Goal: Task Accomplishment & Management: Use online tool/utility

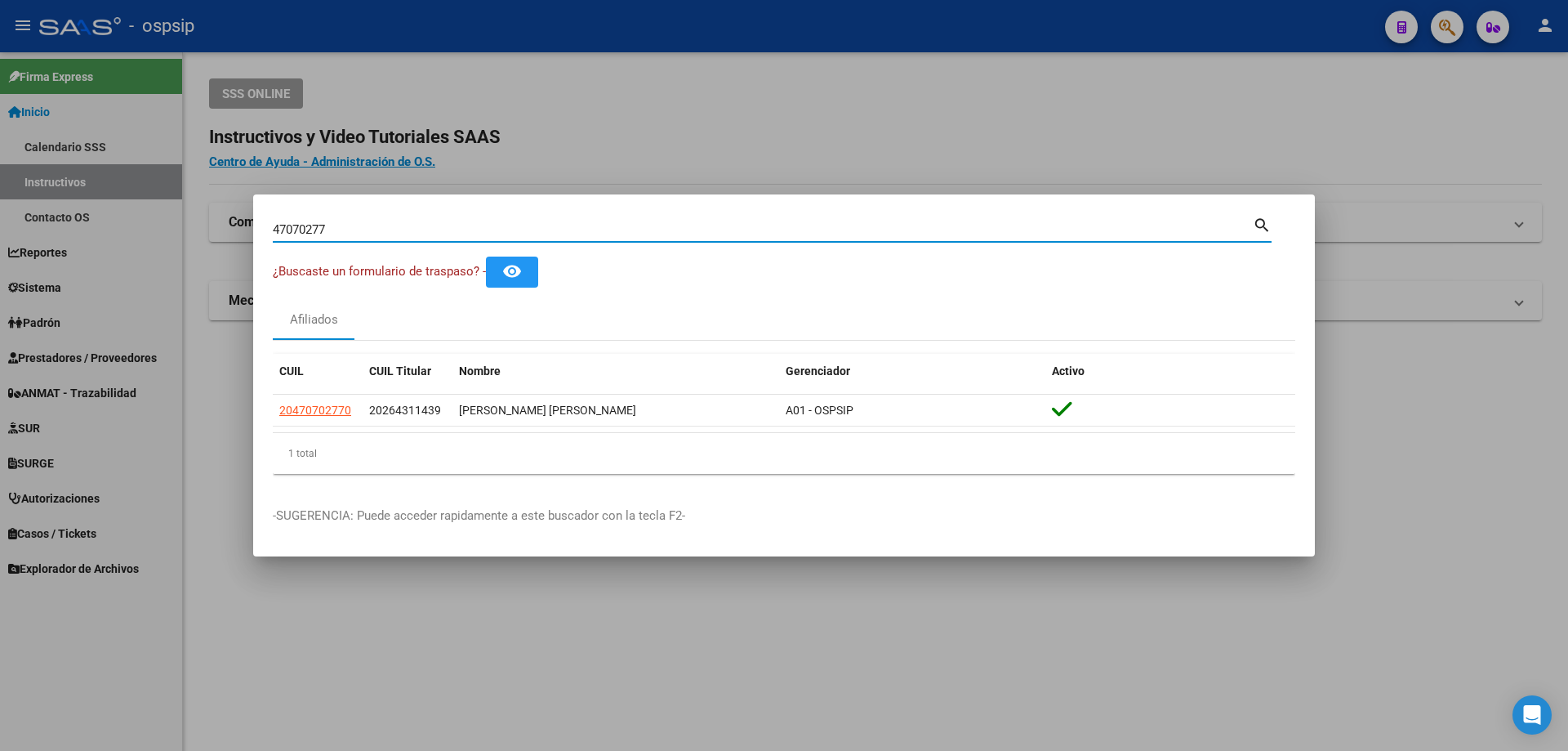
drag, startPoint x: 332, startPoint y: 233, endPoint x: 265, endPoint y: 226, distance: 67.4
click at [265, 226] on mat-dialog-content "47070277 Buscar (apellido, dni, cuil, [PERSON_NAME], cuit, obra social) search …" at bounding box center [784, 350] width 1062 height 273
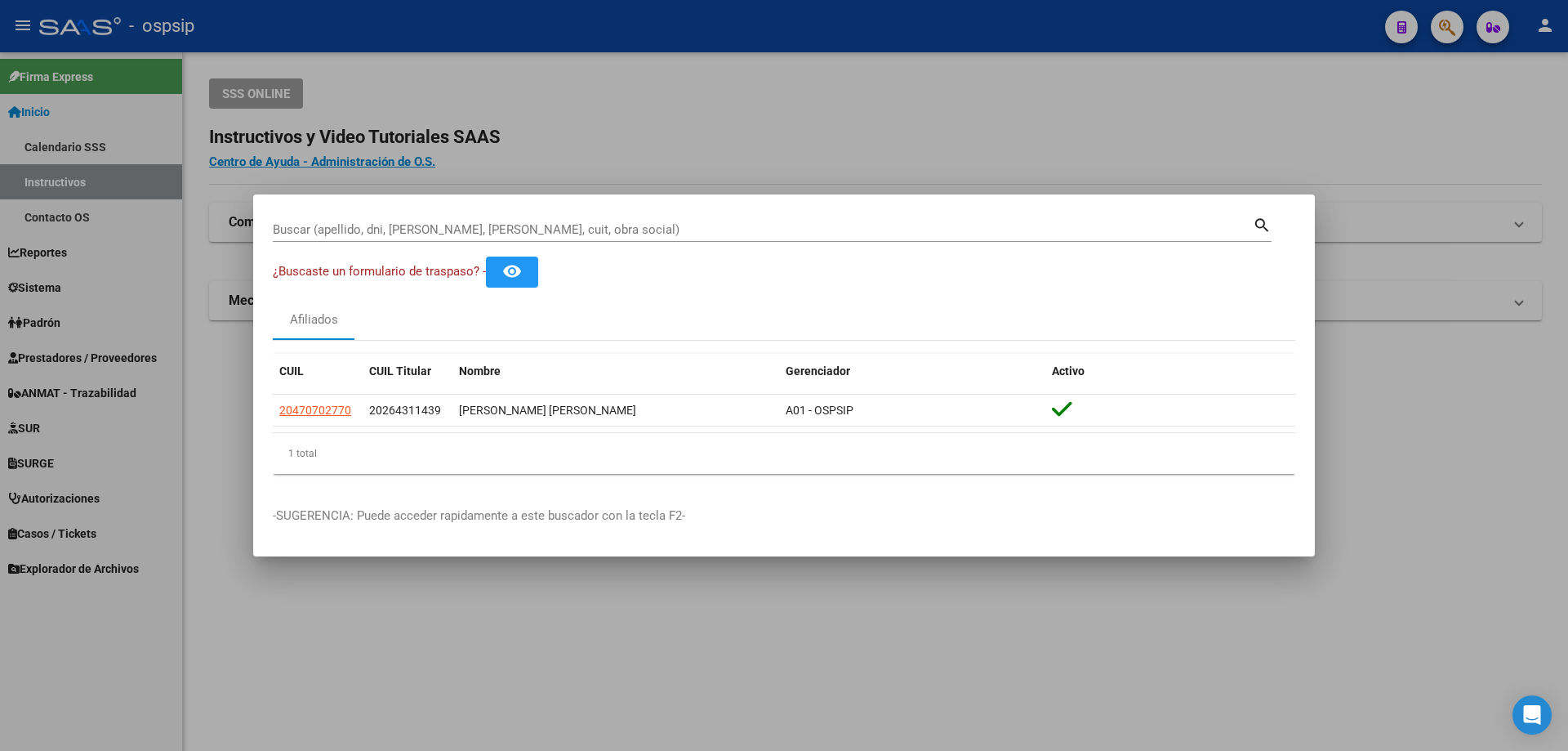
click at [73, 493] on div at bounding box center [784, 375] width 1568 height 751
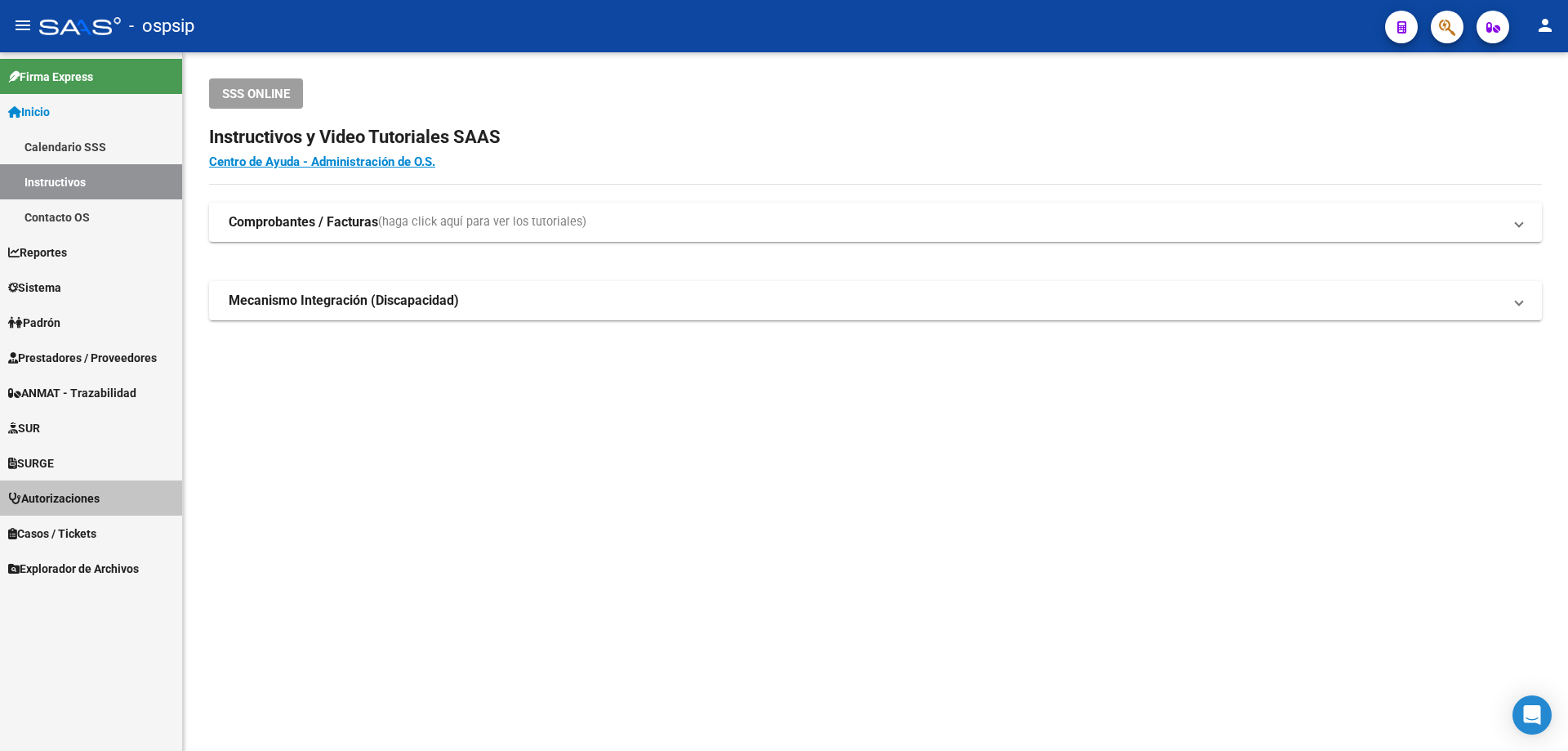
click at [87, 498] on span "Autorizaciones" at bounding box center [54, 498] width 92 height 18
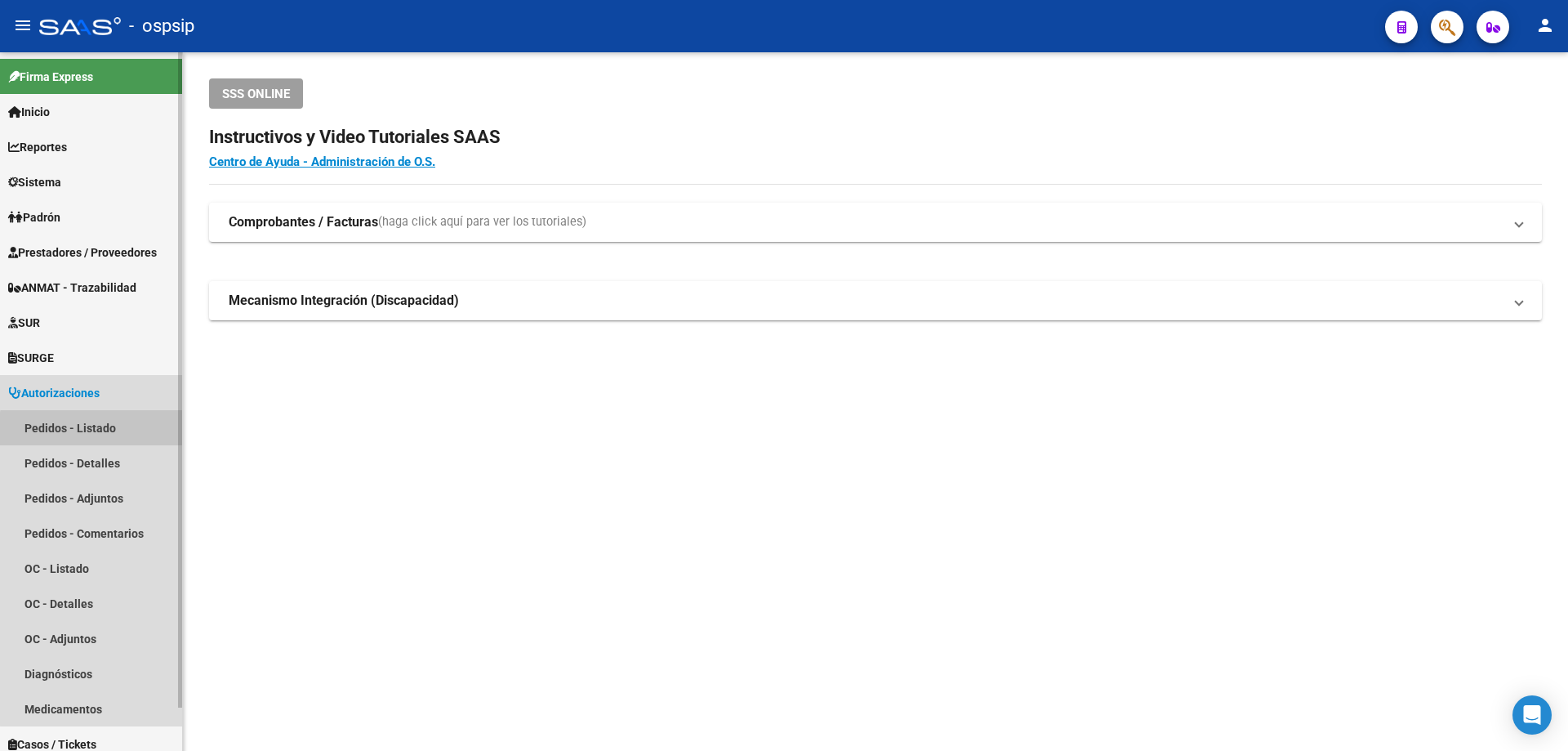
click at [95, 429] on link "Pedidos - Listado" at bounding box center [91, 428] width 182 height 35
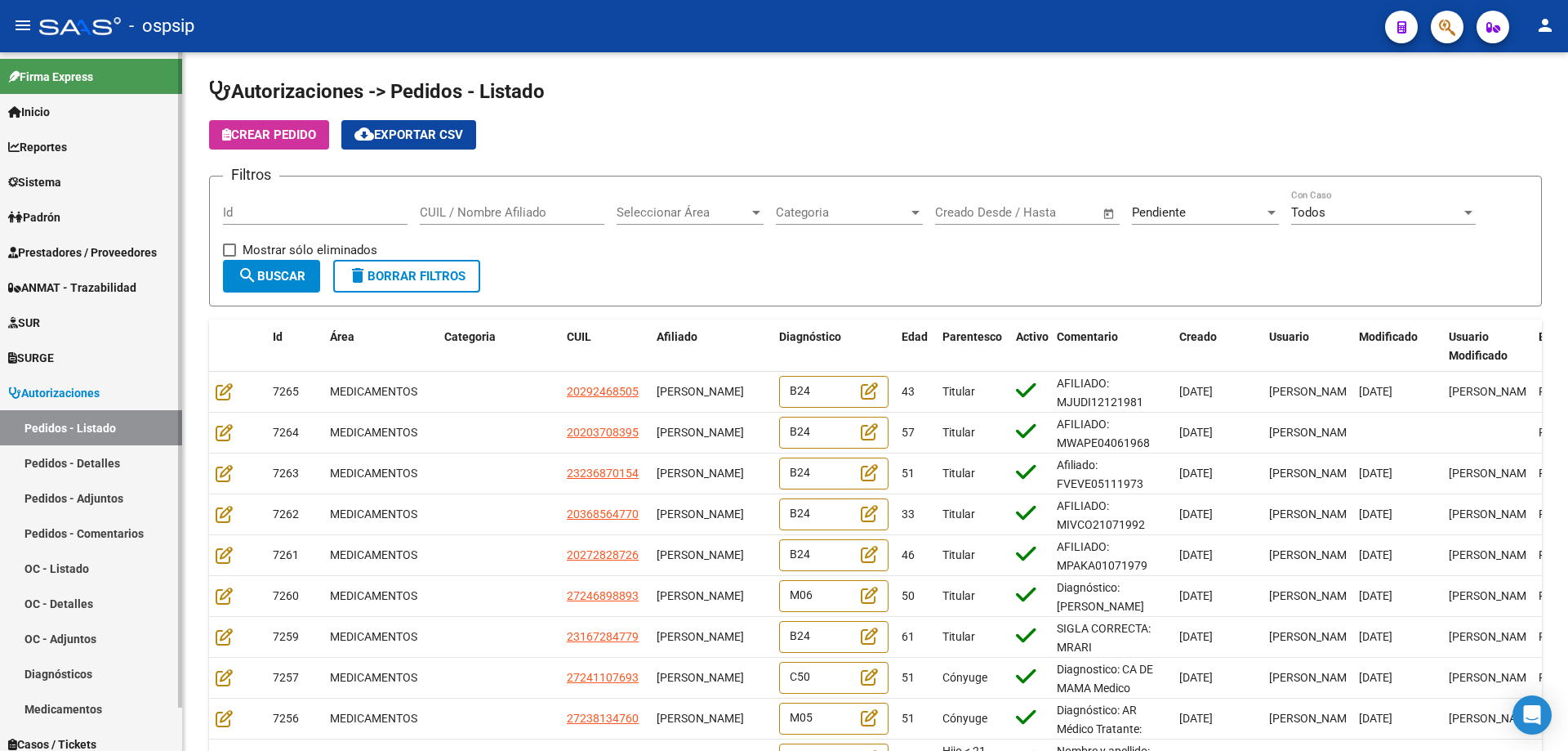
click at [99, 384] on span "Autorizaciones" at bounding box center [54, 393] width 92 height 18
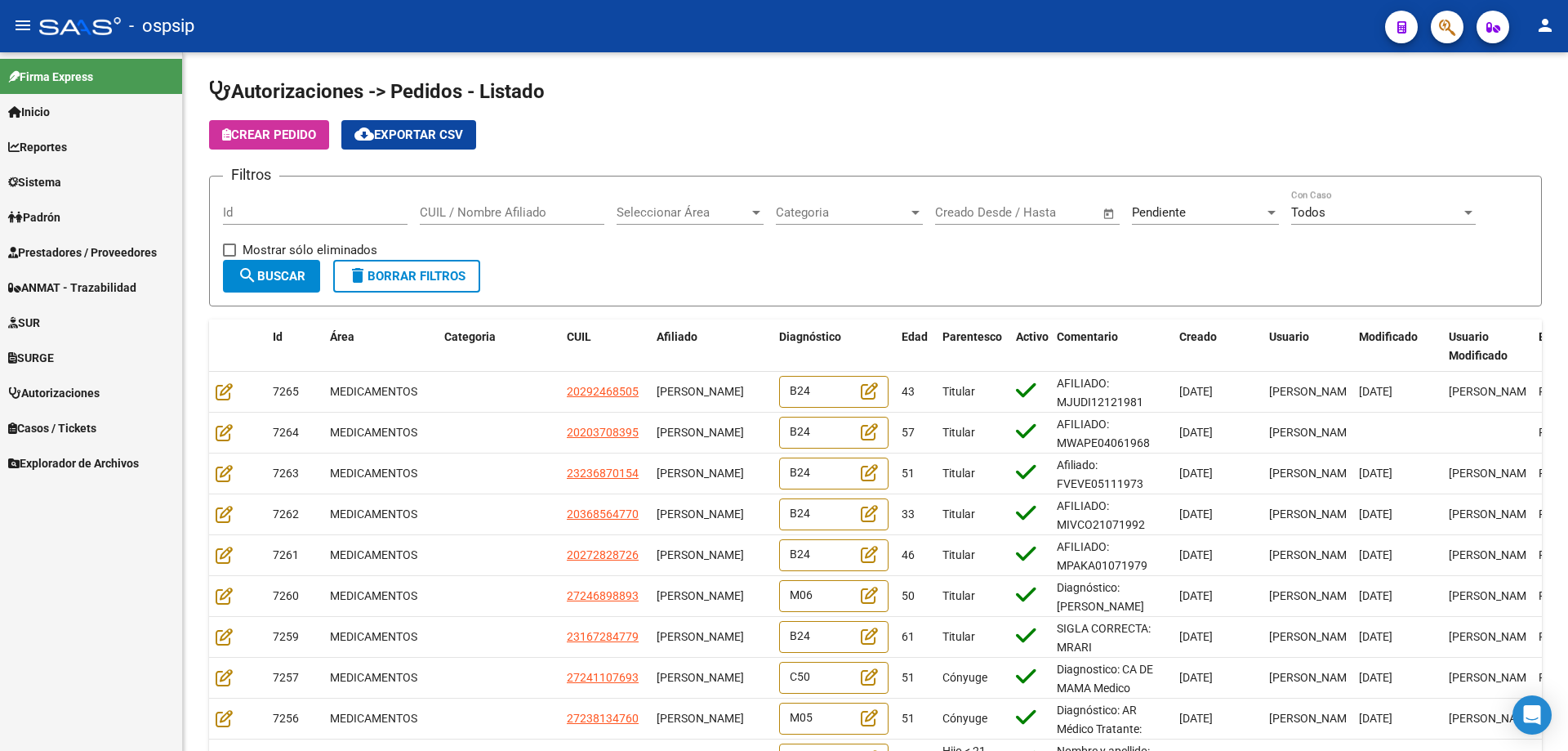
click at [92, 385] on span "Autorizaciones" at bounding box center [54, 393] width 92 height 18
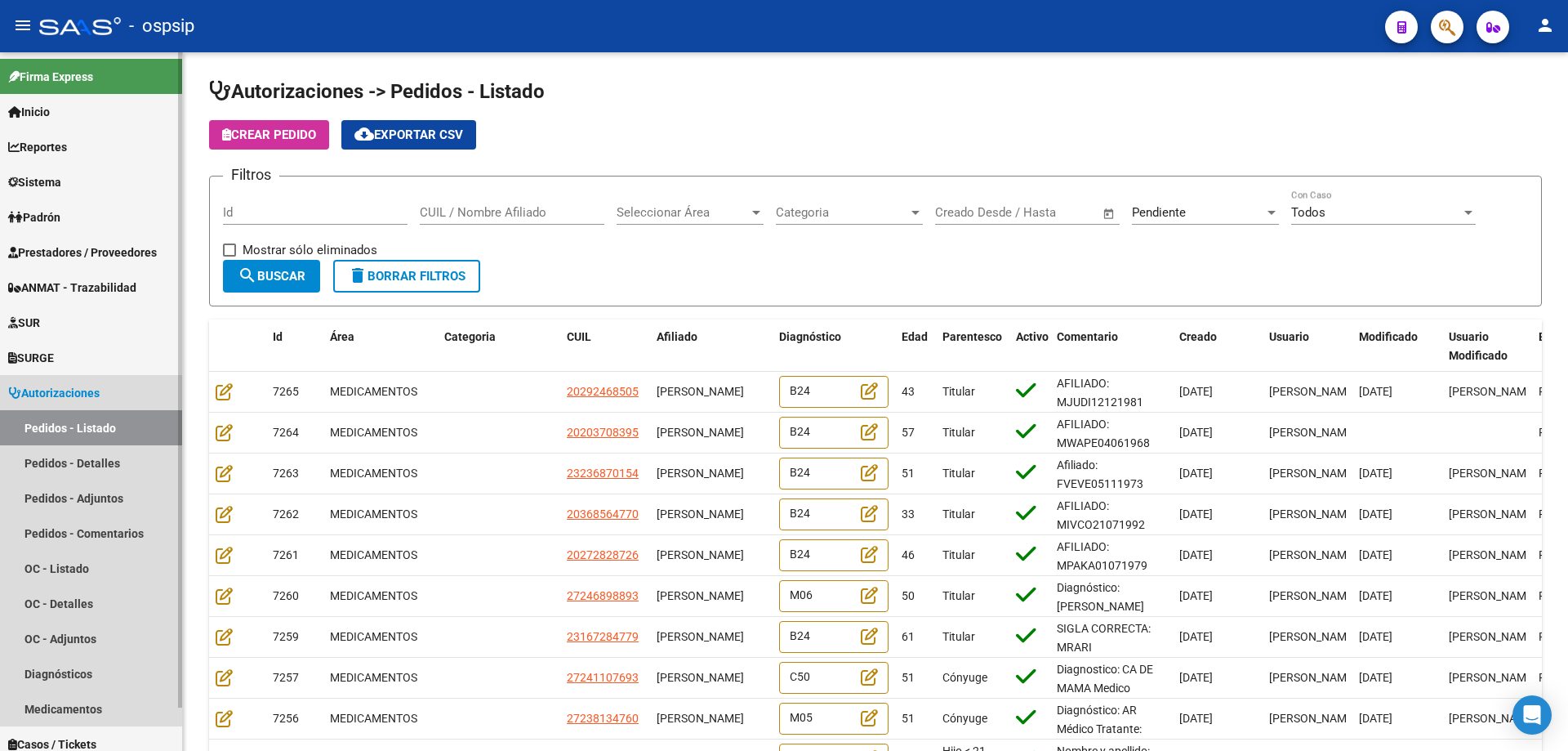
click at [98, 426] on link "Pedidos - Listado" at bounding box center [91, 428] width 182 height 35
